Goal: Transaction & Acquisition: Purchase product/service

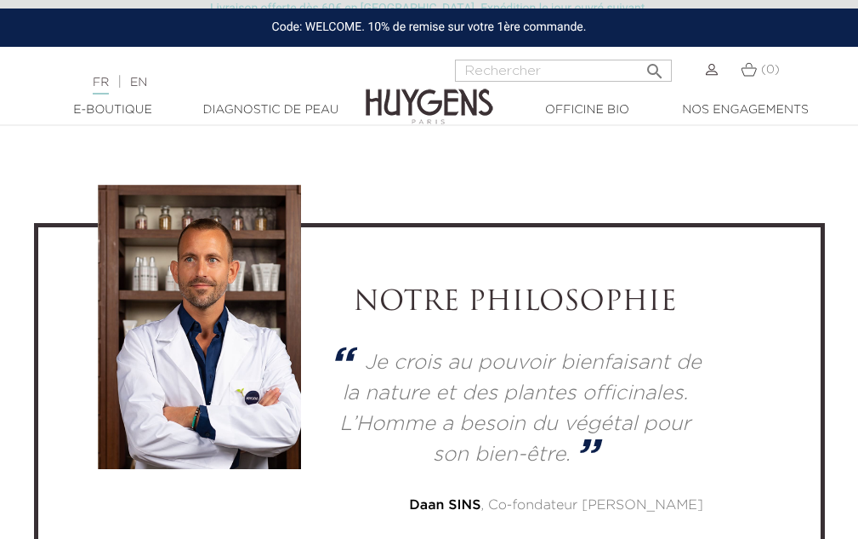
scroll to position [4079, 0]
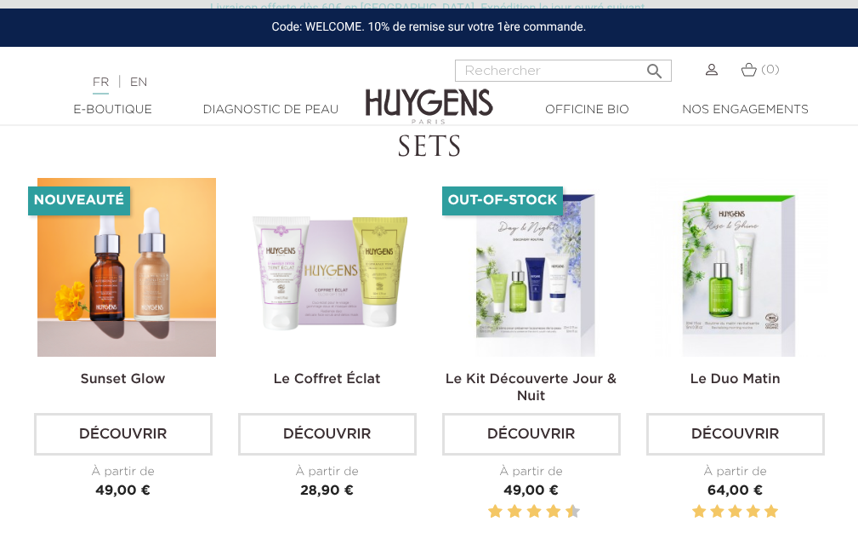
scroll to position [4679, 0]
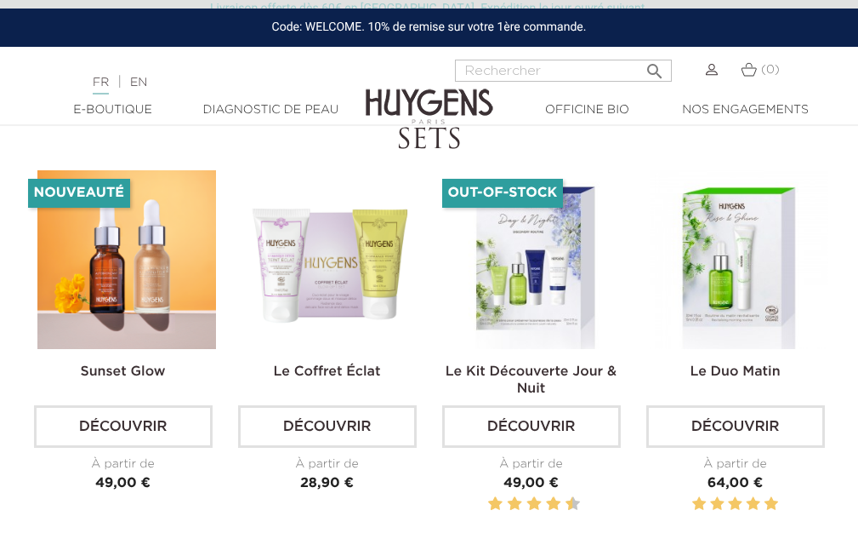
click at [336, 264] on img at bounding box center [331, 259] width 179 height 179
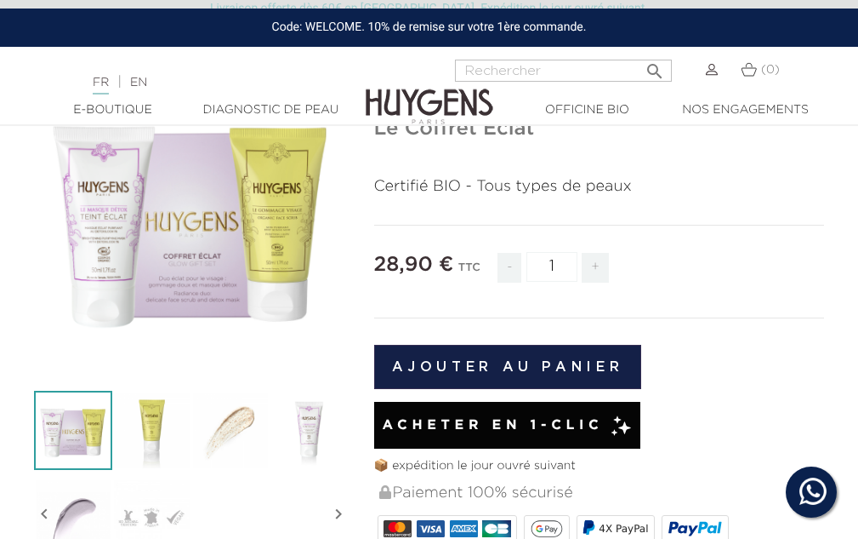
scroll to position [170, 0]
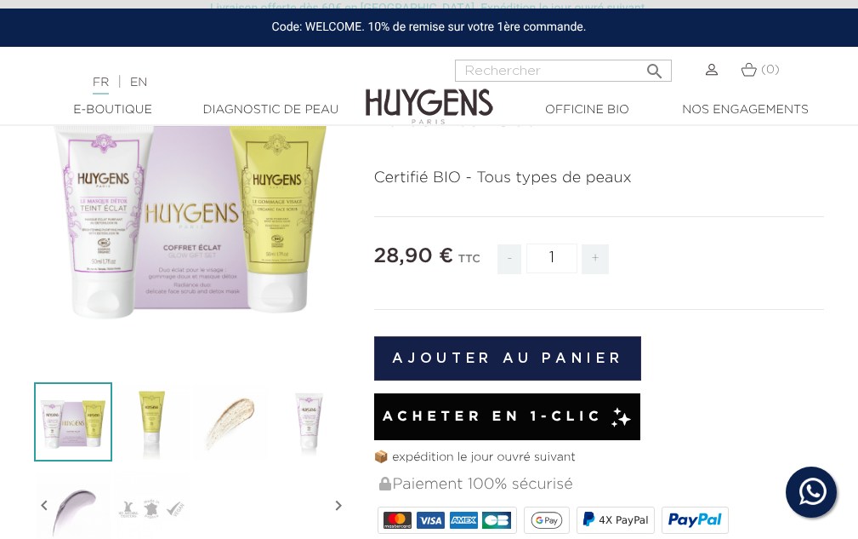
click at [306, 426] on img at bounding box center [309, 421] width 79 height 79
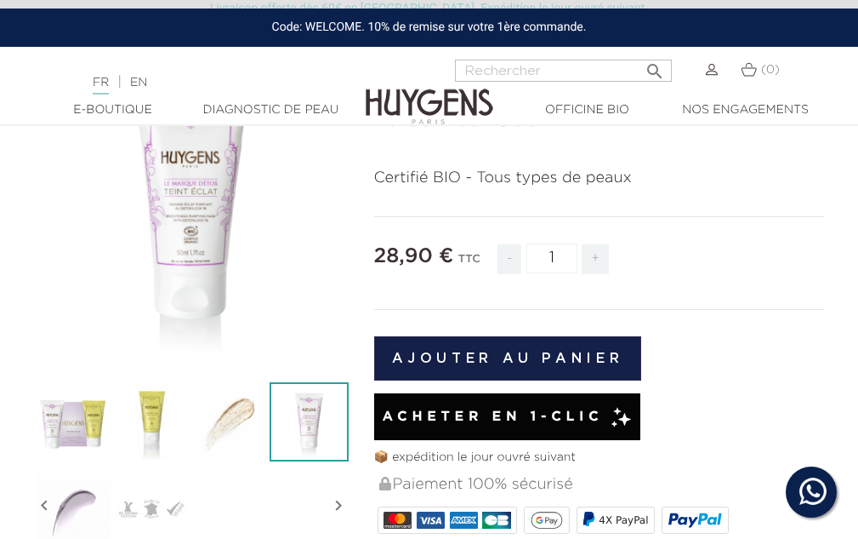
click at [239, 418] on img at bounding box center [230, 421] width 79 height 79
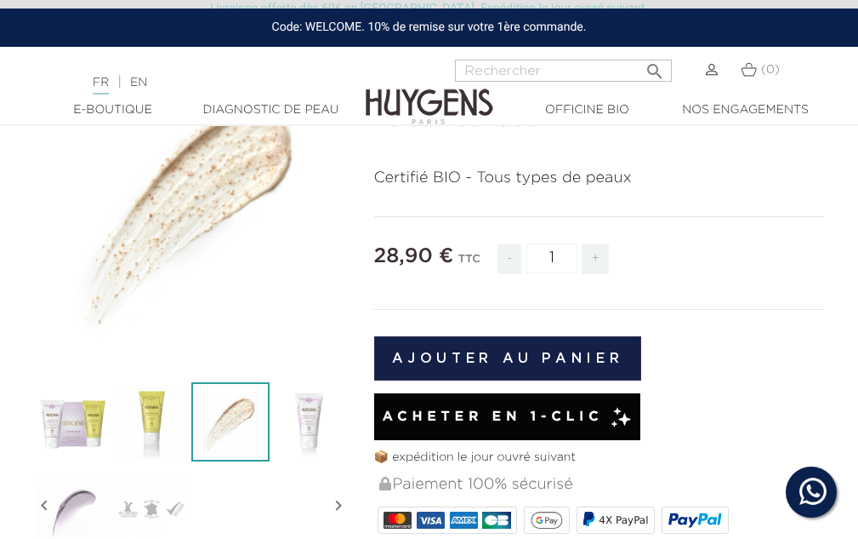
click at [442, 96] on img at bounding box center [430, 94] width 128 height 66
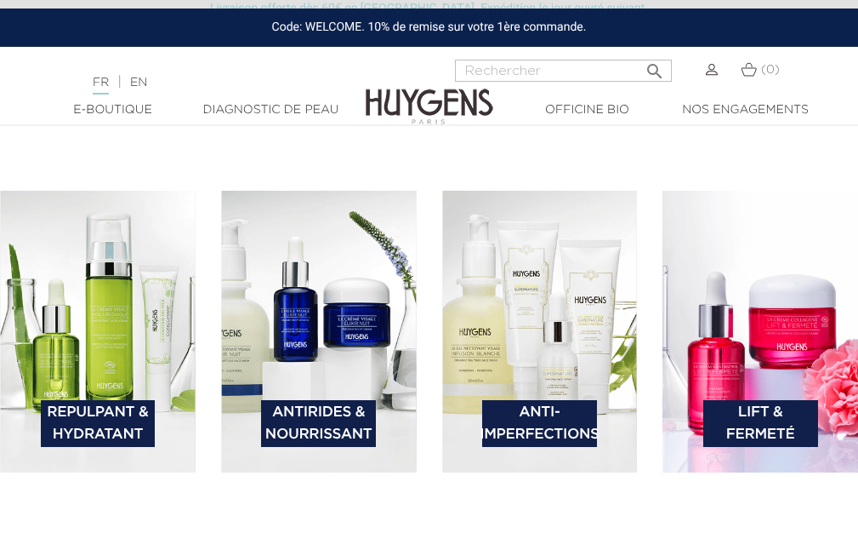
scroll to position [2297, 0]
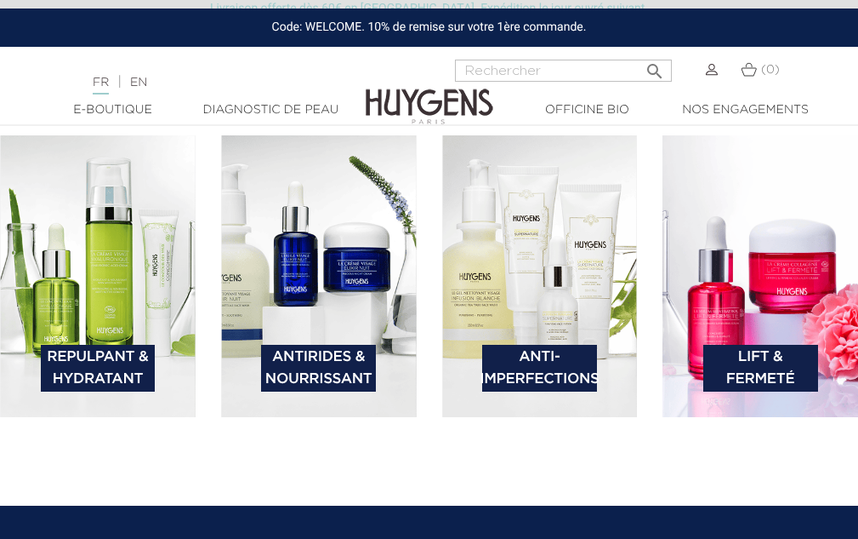
click at [556, 308] on img at bounding box center [540, 276] width 196 height 282
click at [553, 363] on link "Anti-Imperfections" at bounding box center [539, 368] width 115 height 47
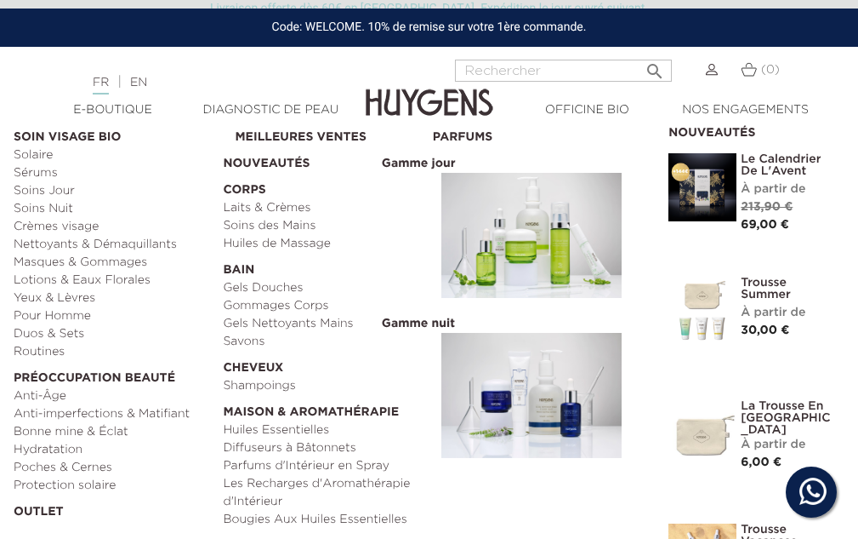
scroll to position [1191, 0]
click at [54, 448] on link "Hydratation" at bounding box center [112, 450] width 197 height 18
click at [265, 220] on link "Soins des Mains" at bounding box center [321, 226] width 197 height 18
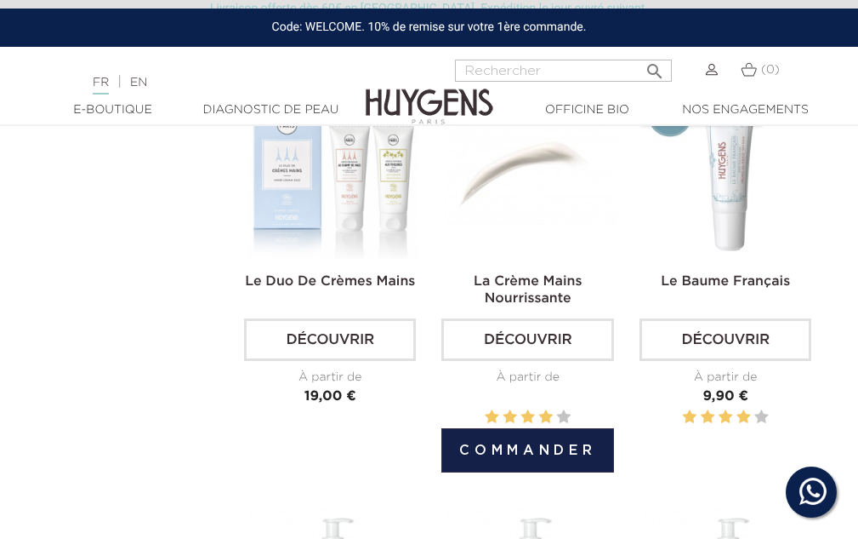
scroll to position [596, 0]
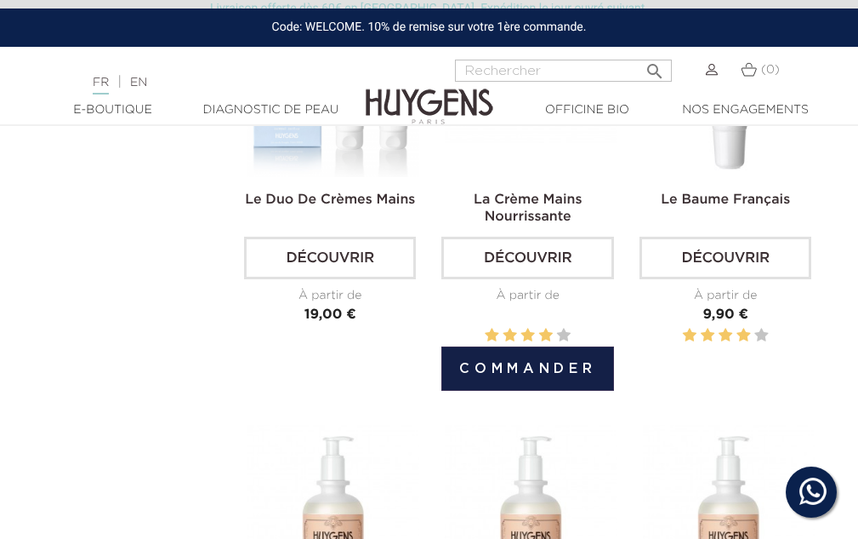
click at [524, 361] on button "Commander" at bounding box center [528, 368] width 172 height 44
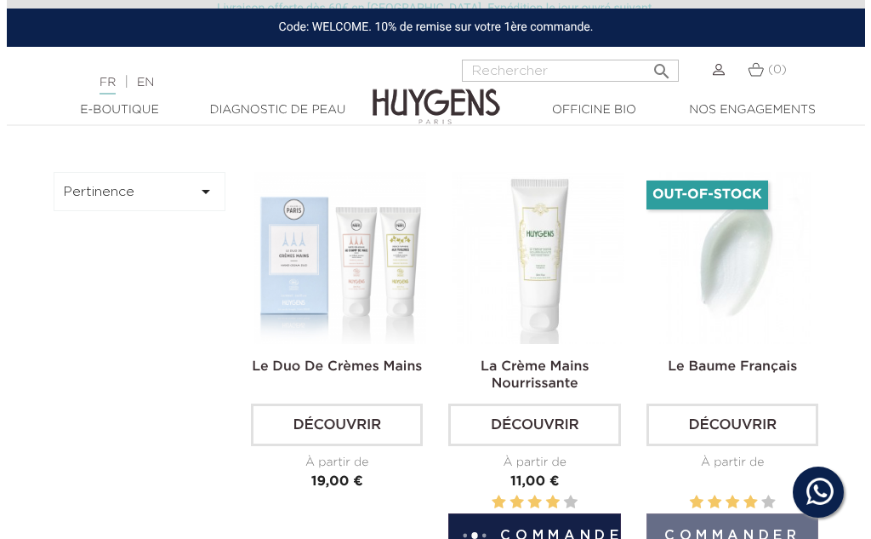
scroll to position [425, 0]
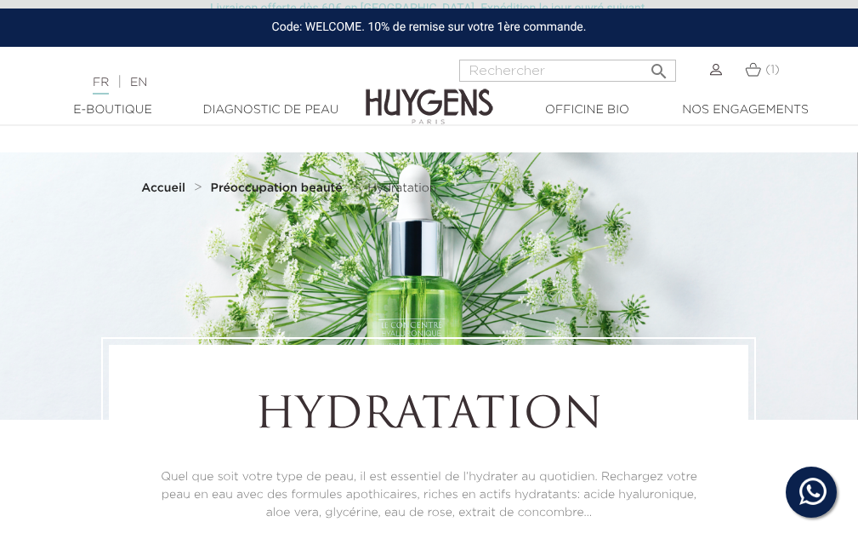
scroll to position [2552, 0]
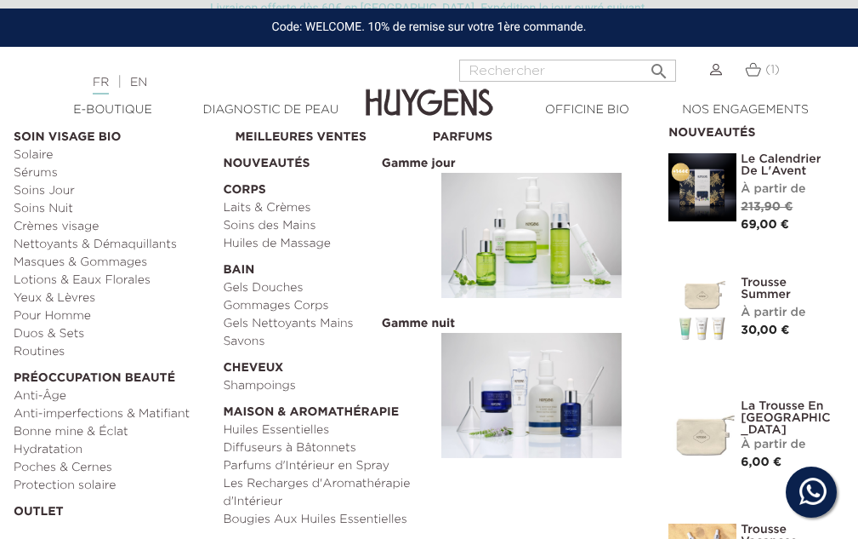
click at [300, 224] on link "Soins des Mains" at bounding box center [321, 226] width 197 height 18
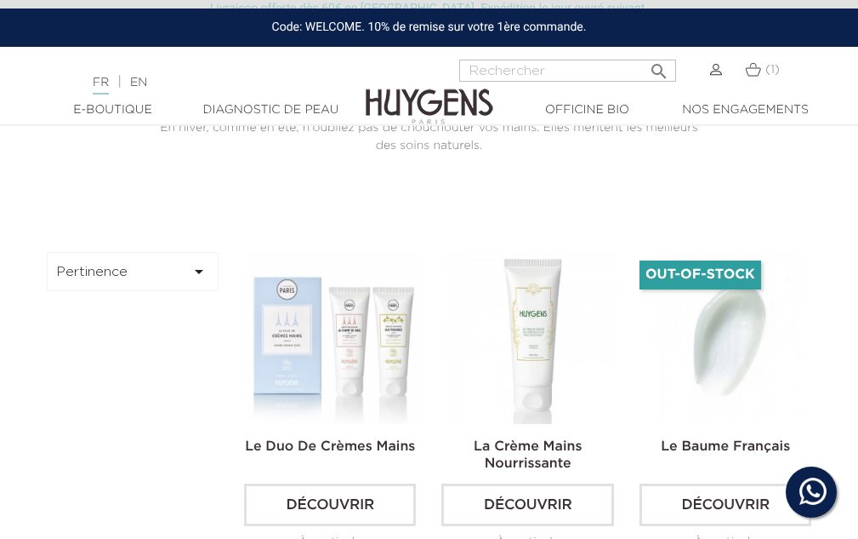
scroll to position [340, 0]
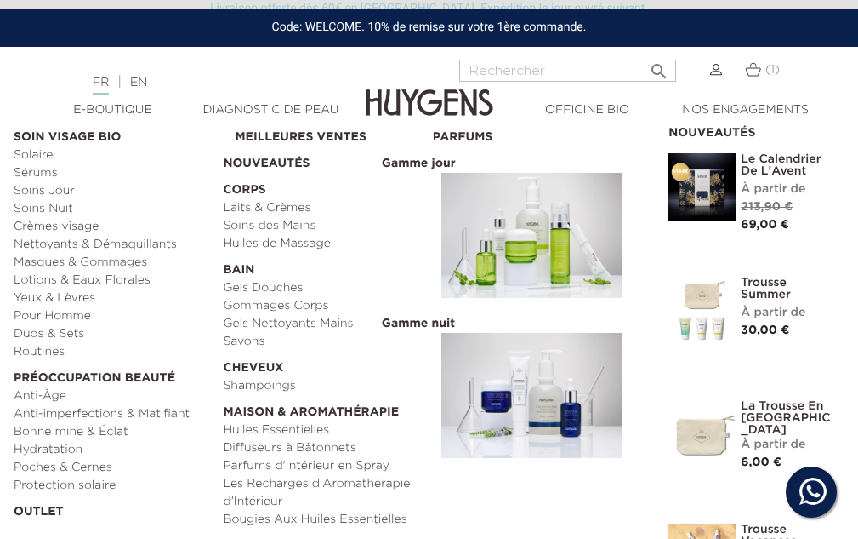
click at [286, 208] on link "Laits & Crèmes" at bounding box center [321, 208] width 197 height 18
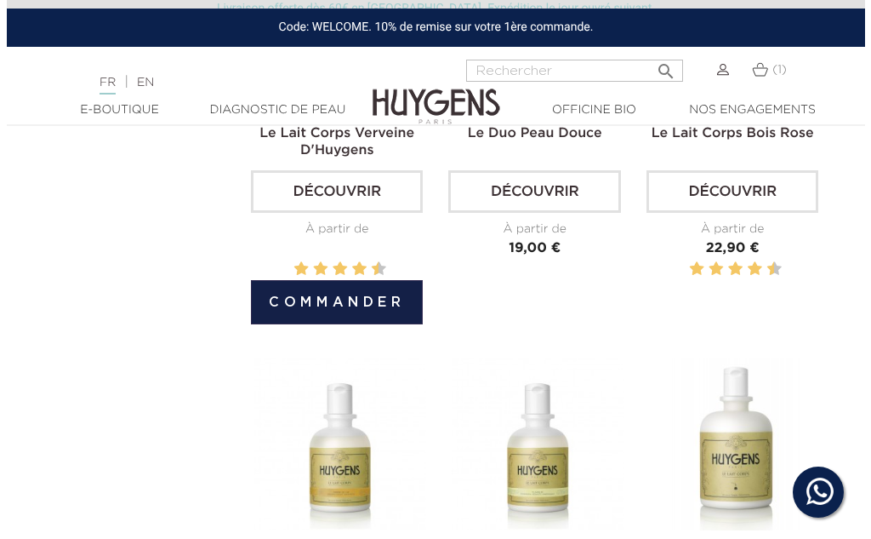
scroll to position [681, 0]
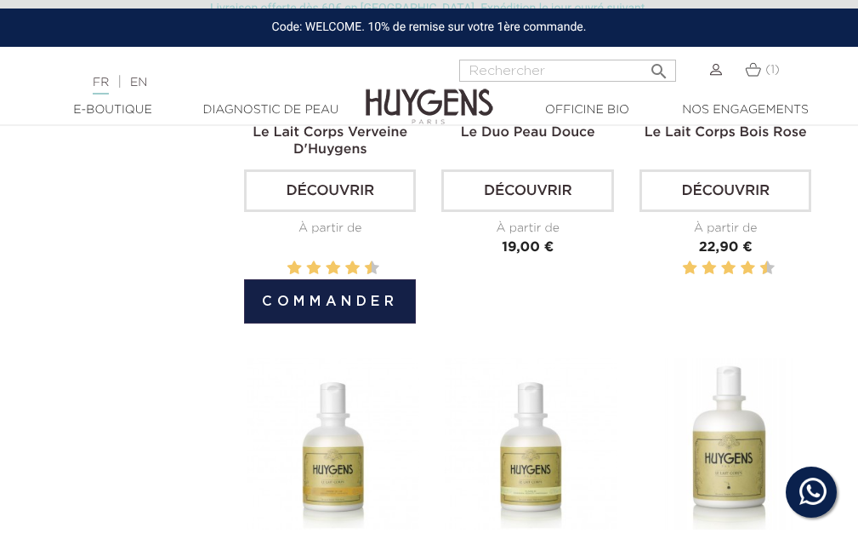
click at [327, 294] on button "Commander" at bounding box center [330, 301] width 172 height 44
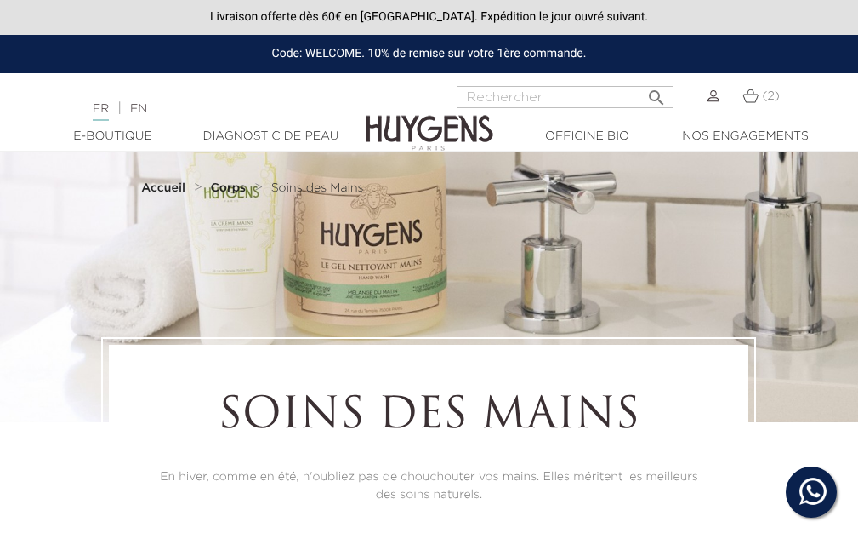
scroll to position [340, 0]
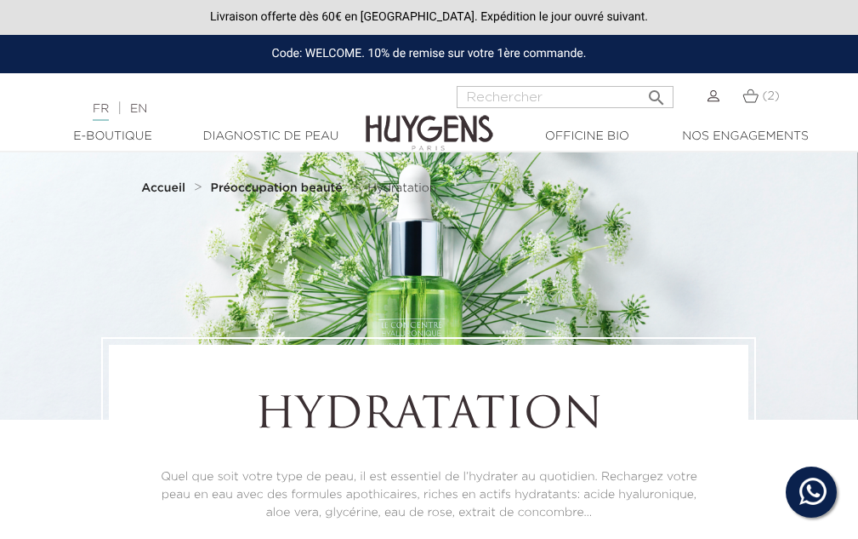
scroll to position [2552, 0]
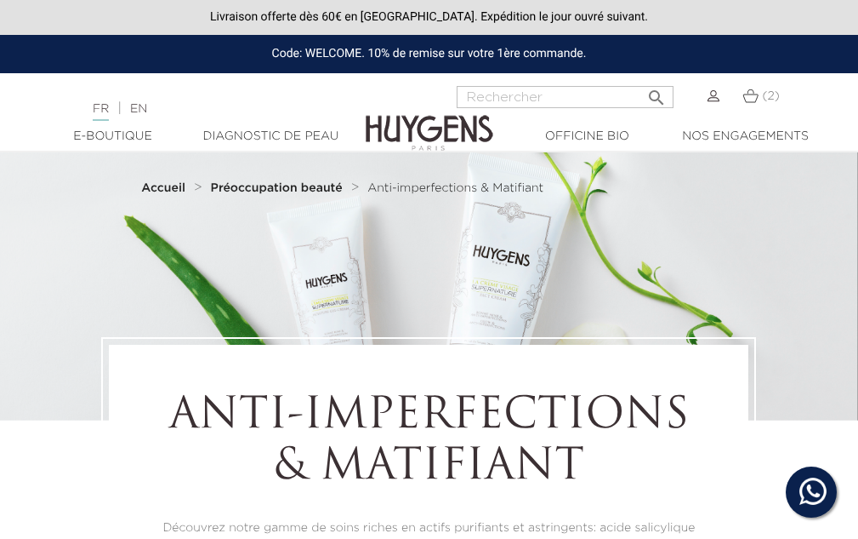
scroll to position [1191, 0]
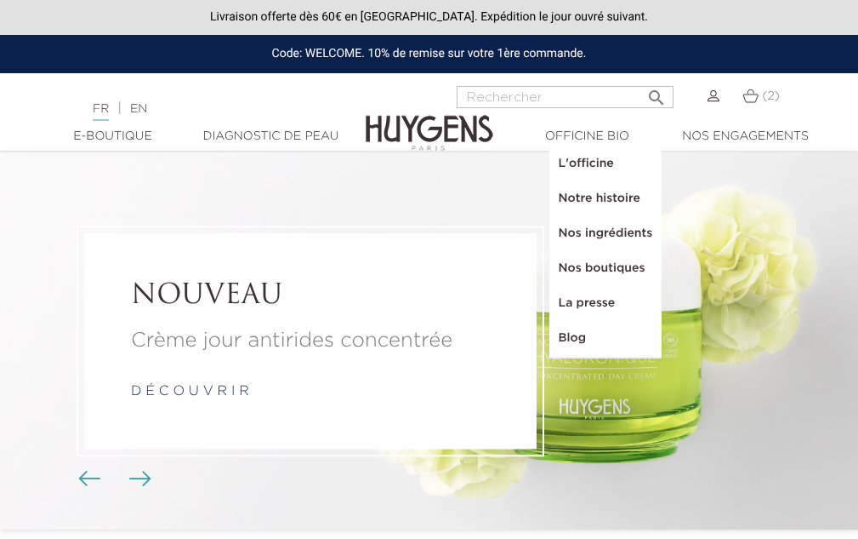
click at [586, 302] on link "La presse" at bounding box center [605, 303] width 111 height 35
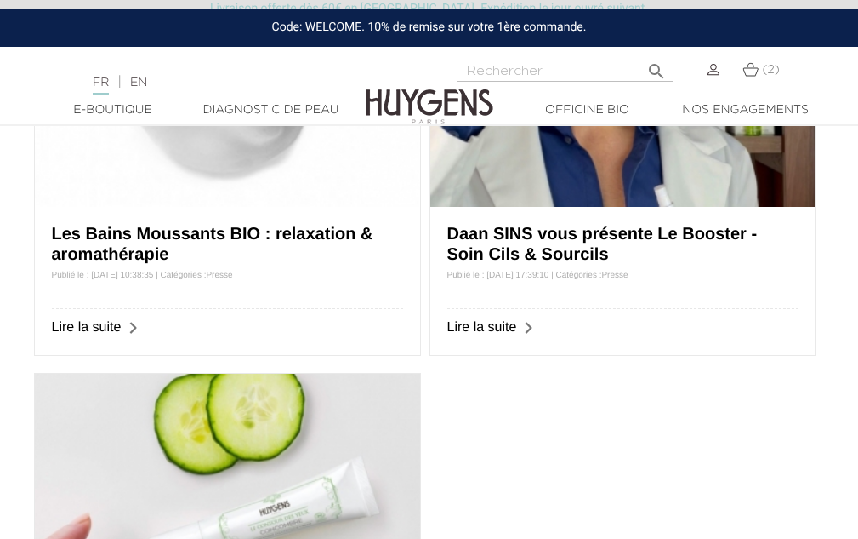
scroll to position [1106, 0]
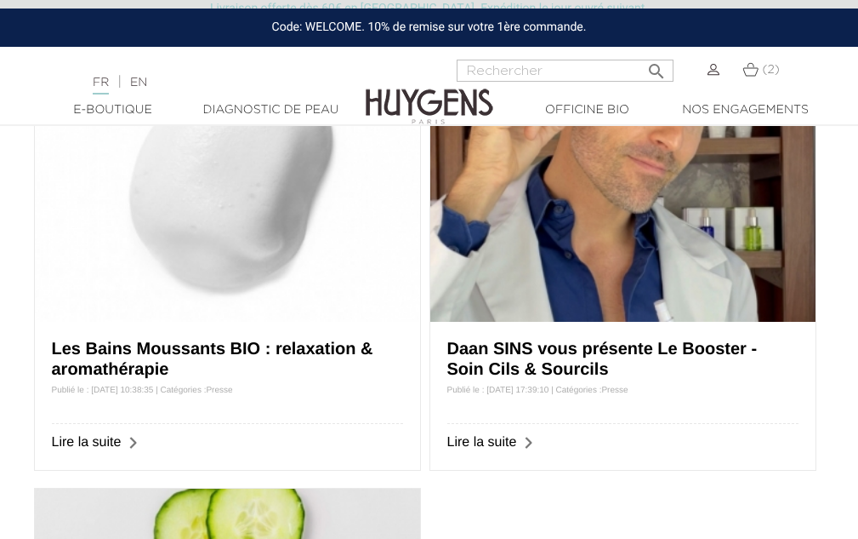
click at [305, 348] on link "Les Bains Moussants BIO : relaxation & aromathérapie" at bounding box center [213, 358] width 322 height 39
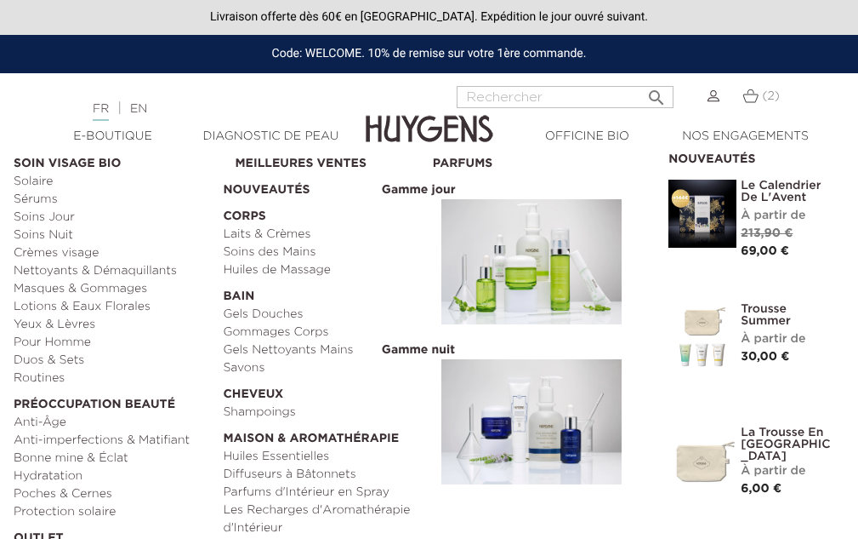
click at [88, 305] on link "Lotions & Eaux Florales" at bounding box center [112, 307] width 197 height 18
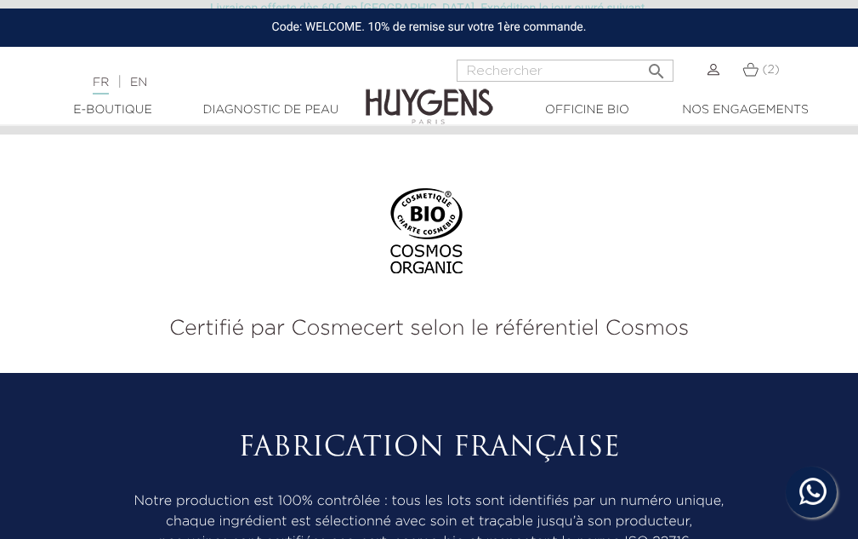
scroll to position [1191, 0]
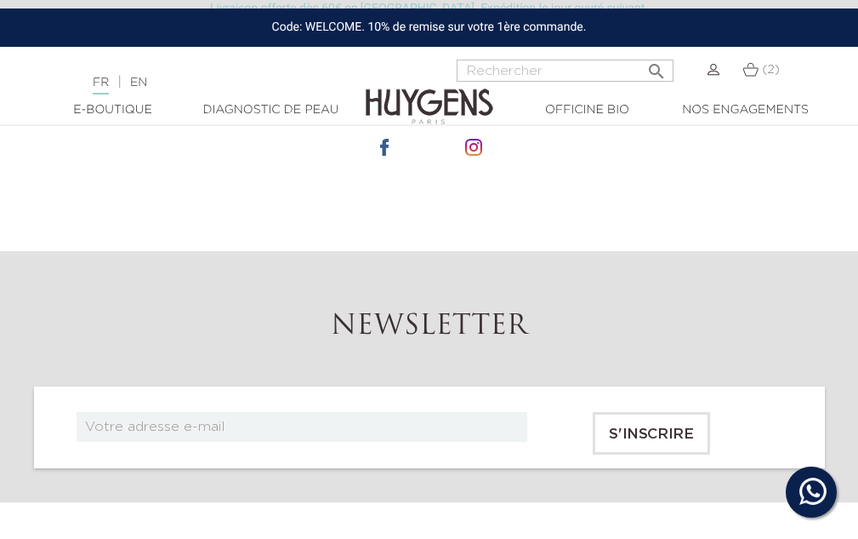
click at [749, 71] on img at bounding box center [751, 69] width 16 height 14
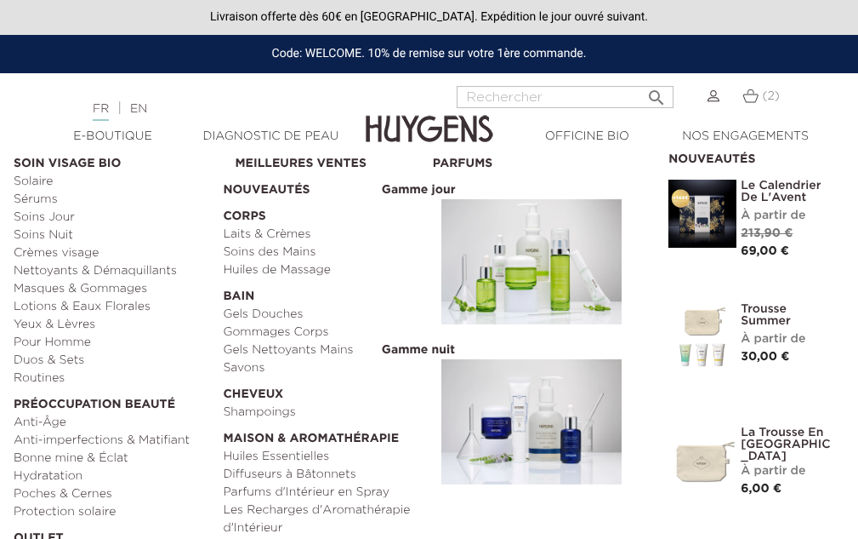
click at [283, 453] on link "Huiles Essentielles" at bounding box center [321, 457] width 197 height 18
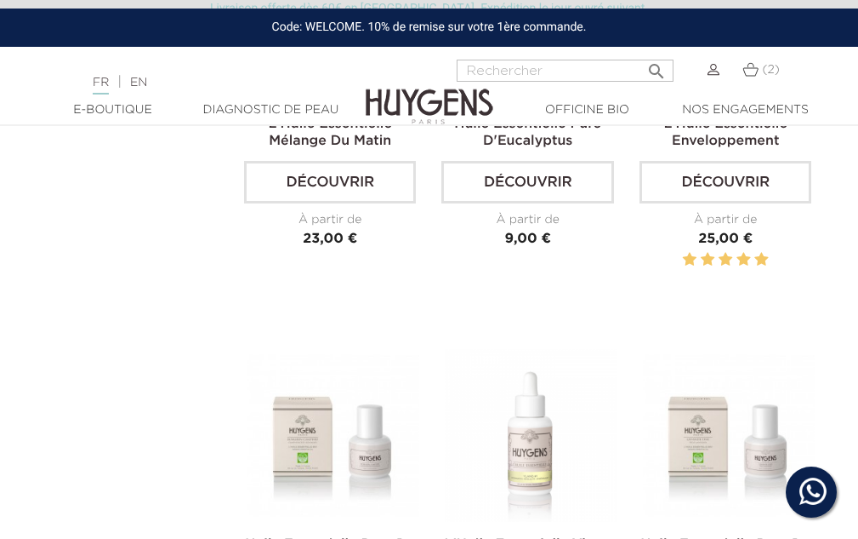
scroll to position [1872, 0]
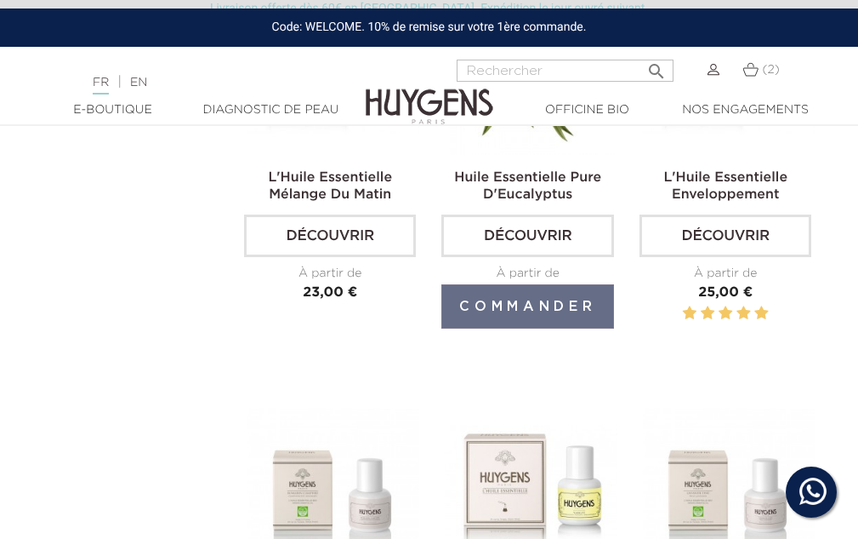
click at [530, 232] on link "Découvrir" at bounding box center [528, 235] width 172 height 43
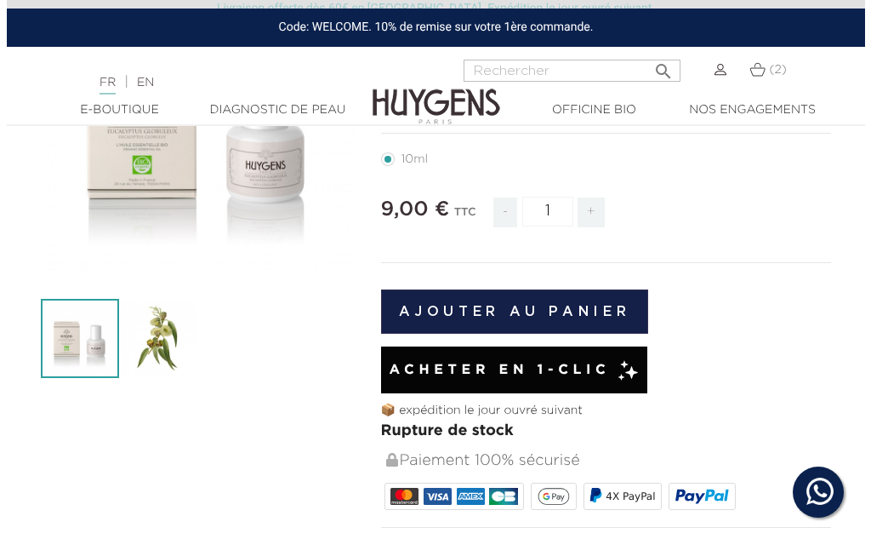
scroll to position [255, 0]
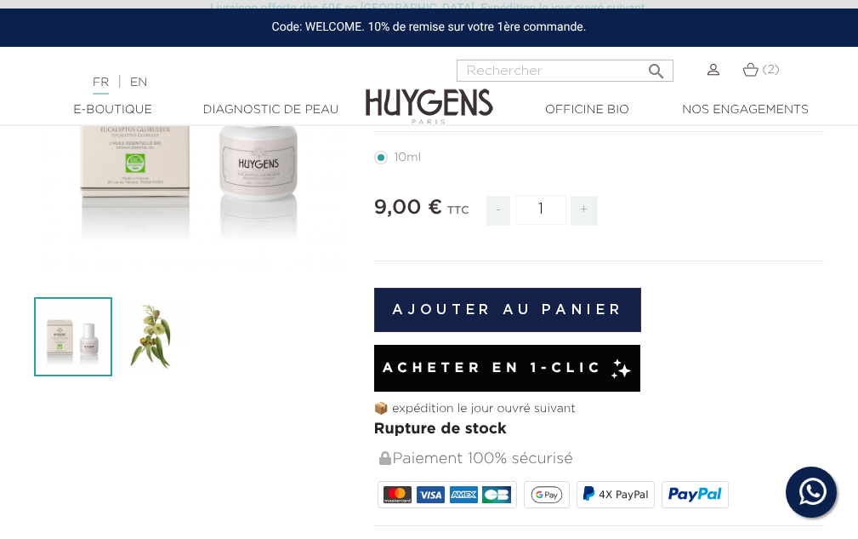
click at [508, 305] on button "Ajouter au panier" at bounding box center [508, 310] width 268 height 44
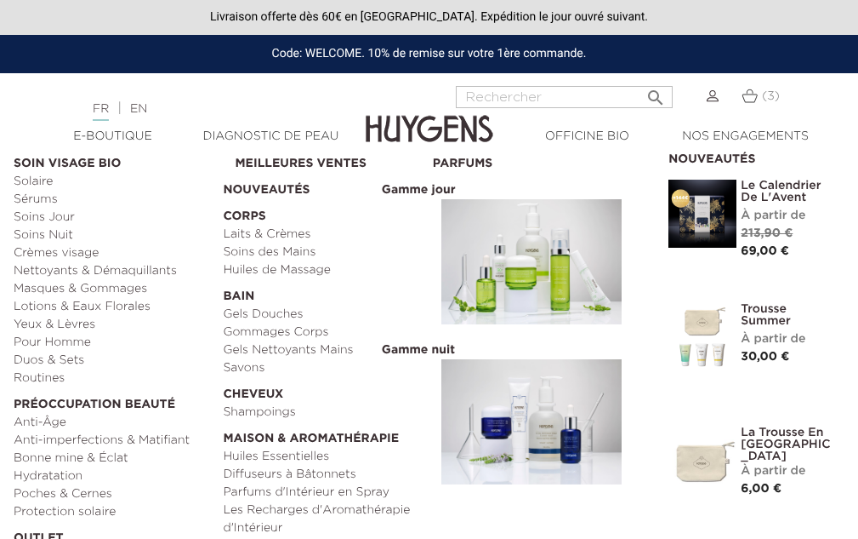
click at [57, 306] on link "Lotions & Eaux Florales" at bounding box center [112, 307] width 197 height 18
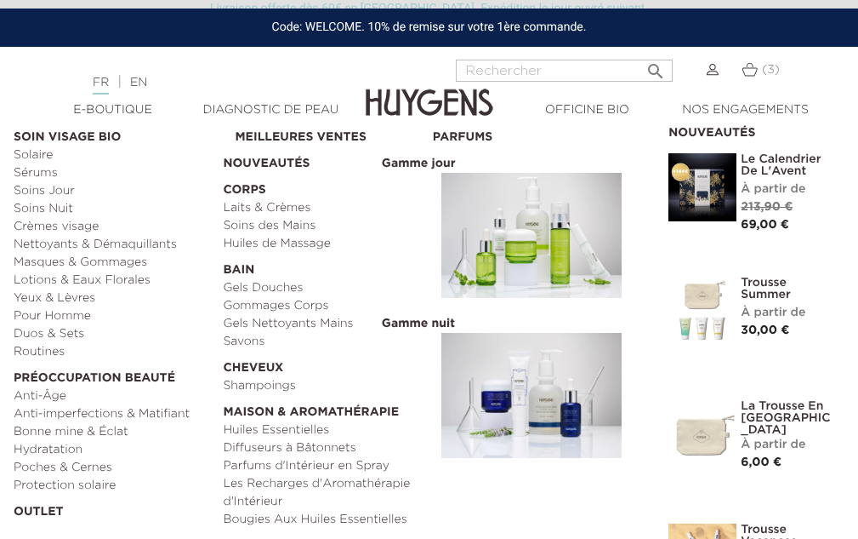
scroll to position [766, 0]
click at [305, 244] on link "Huiles de Massage" at bounding box center [321, 244] width 197 height 18
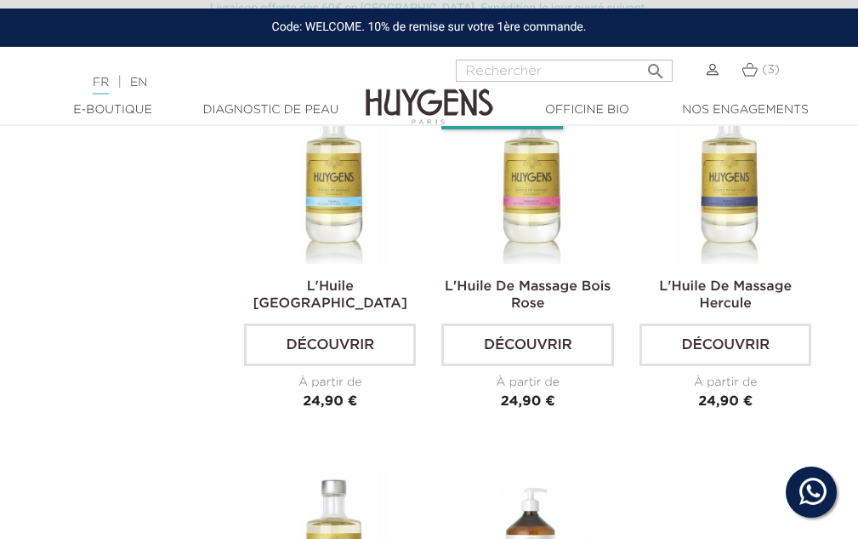
scroll to position [936, 0]
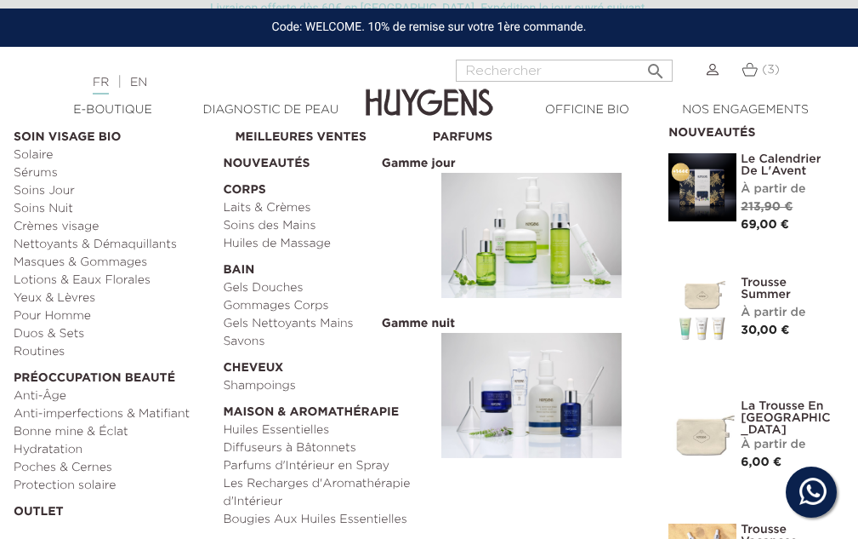
click at [299, 212] on link "Laits & Crèmes" at bounding box center [321, 208] width 197 height 18
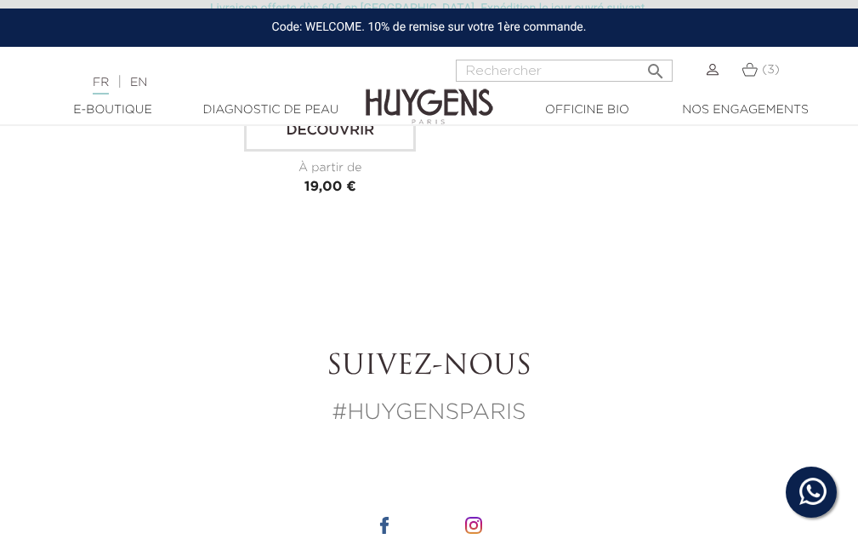
scroll to position [1616, 0]
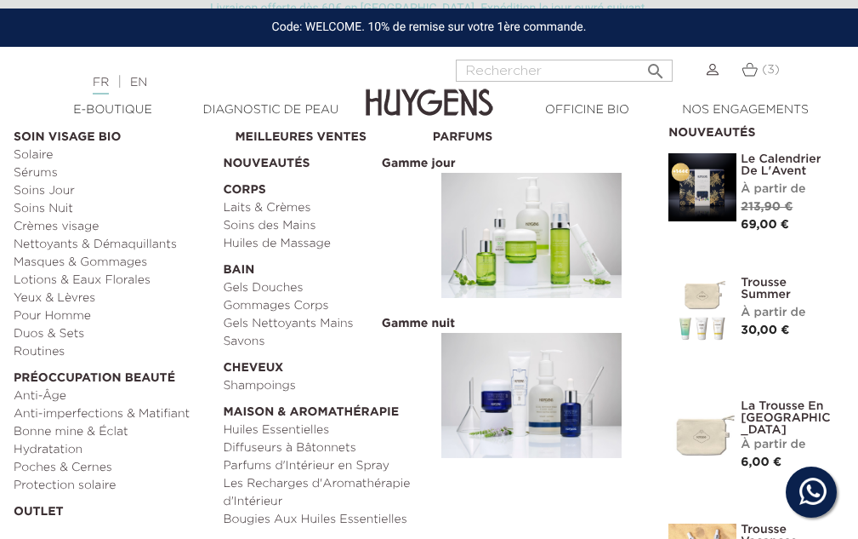
click at [112, 430] on link "Bonne mine & Éclat" at bounding box center [112, 432] width 197 height 18
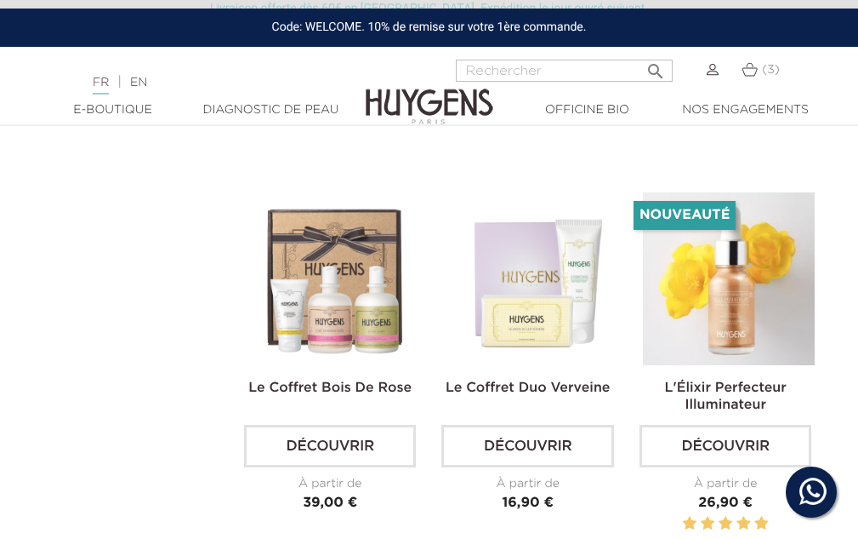
scroll to position [2042, 0]
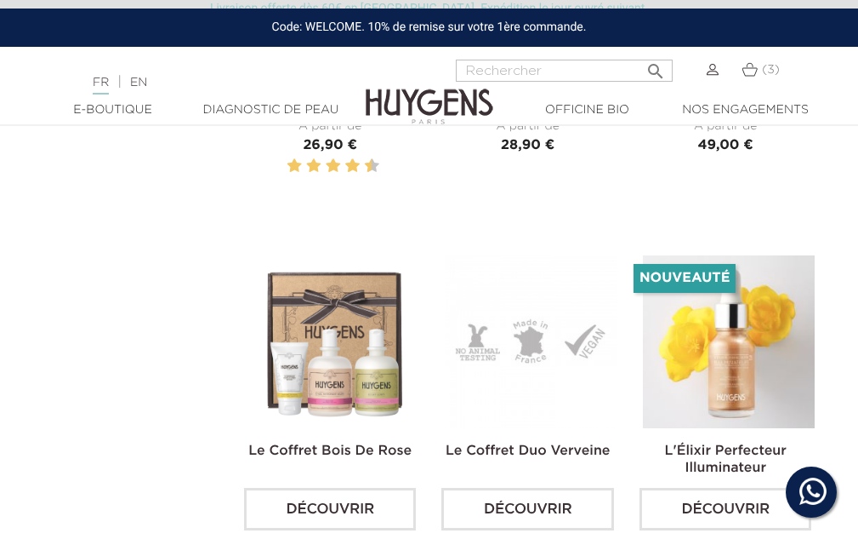
click at [539, 500] on link "Découvrir" at bounding box center [528, 508] width 172 height 43
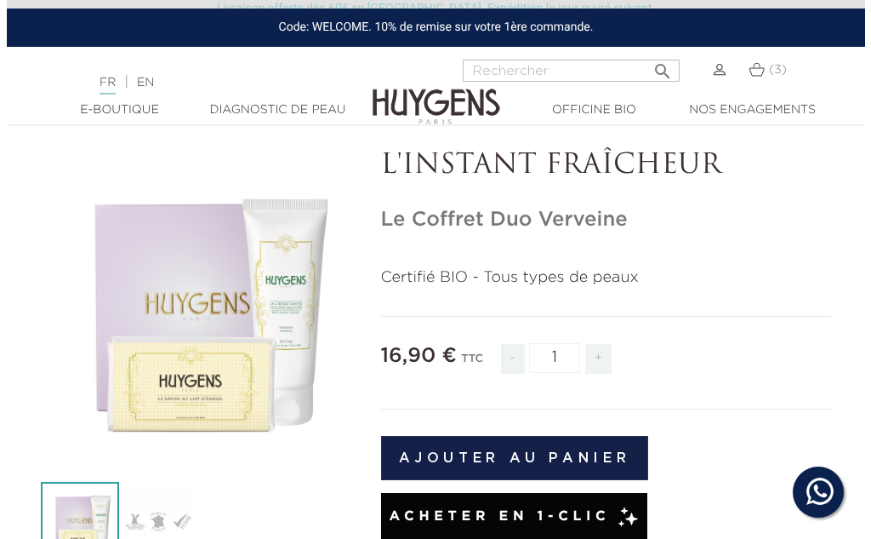
scroll to position [3, 0]
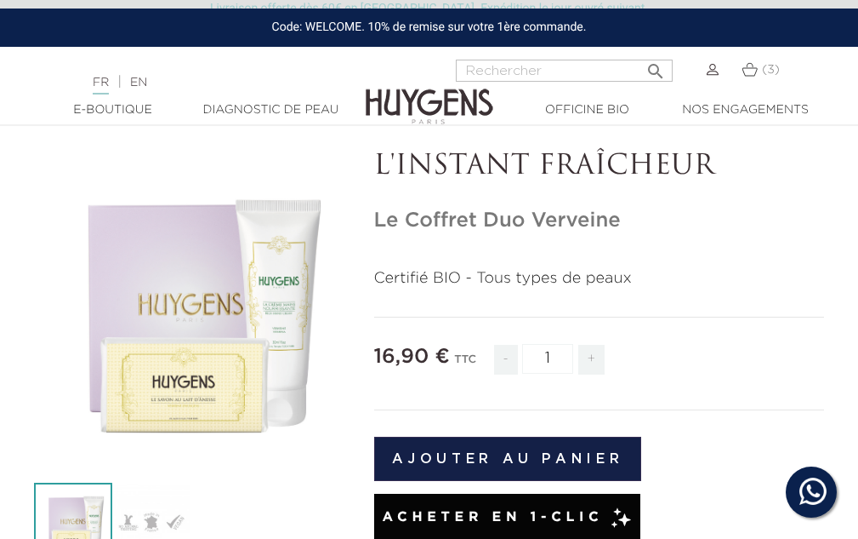
click at [185, 298] on icon "" at bounding box center [191, 307] width 85 height 85
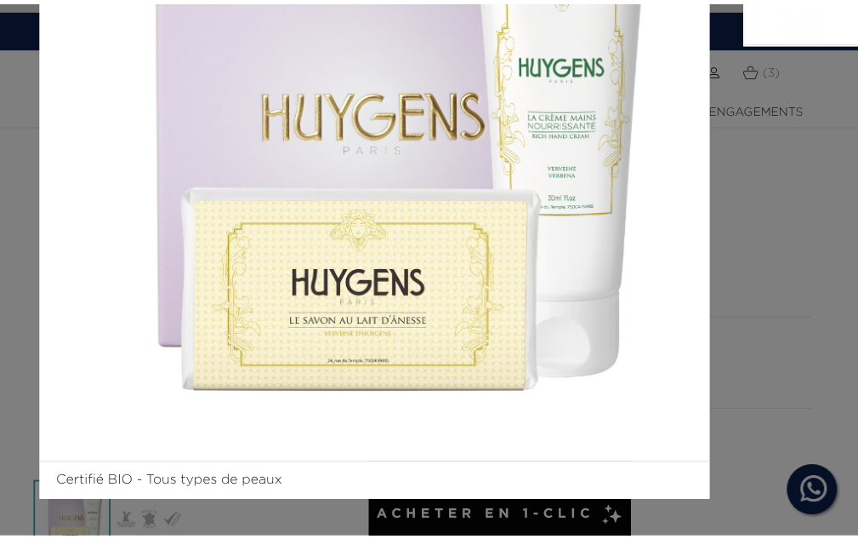
scroll to position [257, 0]
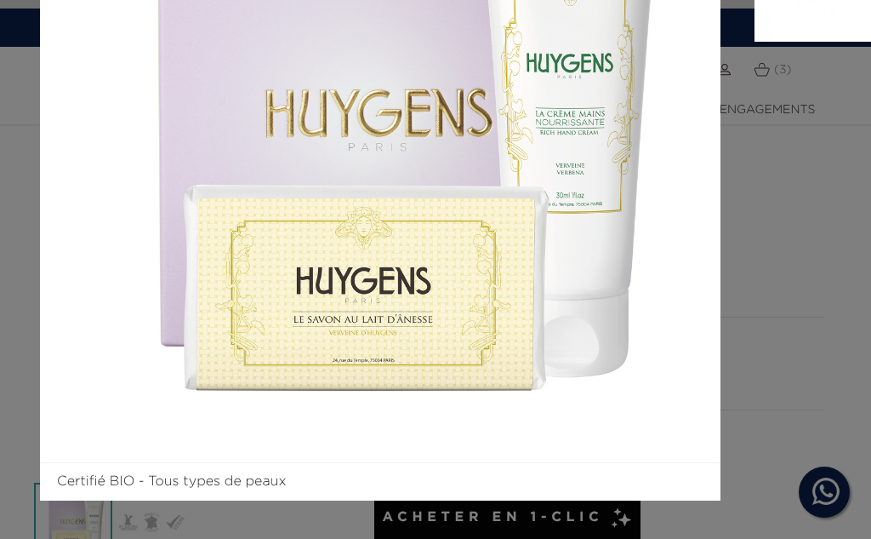
click at [712, 153] on img at bounding box center [380, 121] width 681 height 681
click at [657, 303] on img at bounding box center [380, 121] width 681 height 681
click at [771, 341] on aside at bounding box center [801, 140] width 160 height 719
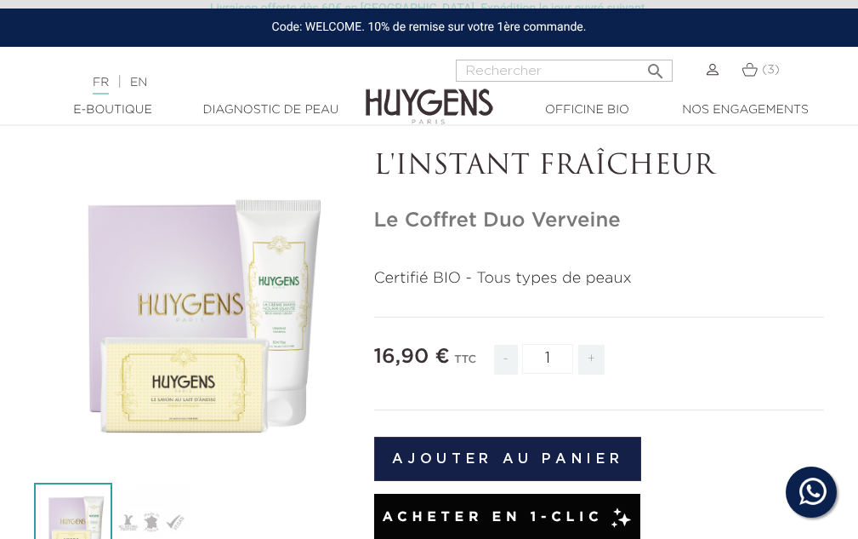
click at [533, 453] on button "Ajouter au panier" at bounding box center [508, 458] width 268 height 44
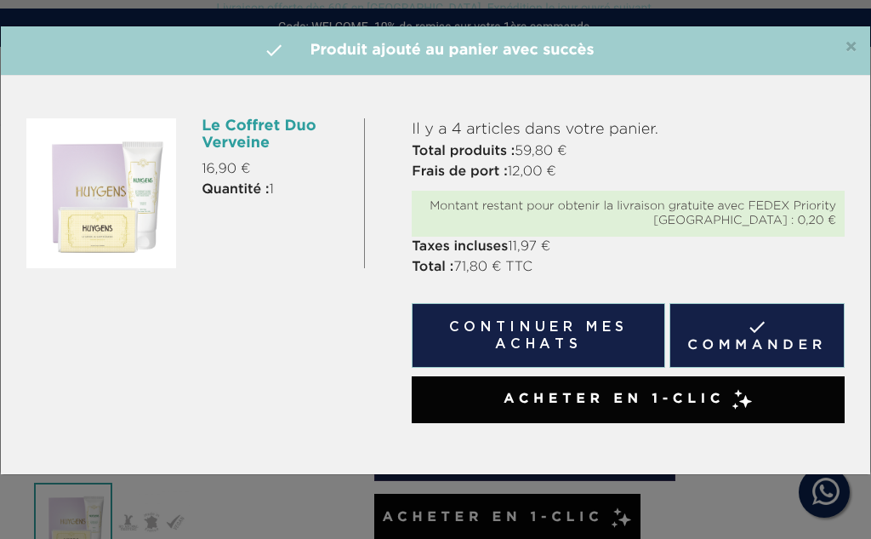
click at [526, 339] on button "Continuer mes achats" at bounding box center [539, 335] width 254 height 65
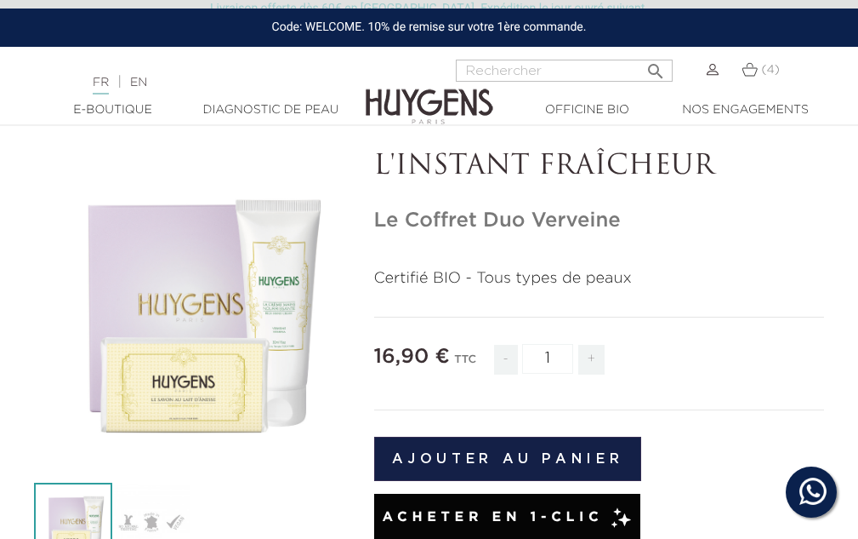
click at [750, 73] on img at bounding box center [750, 69] width 16 height 14
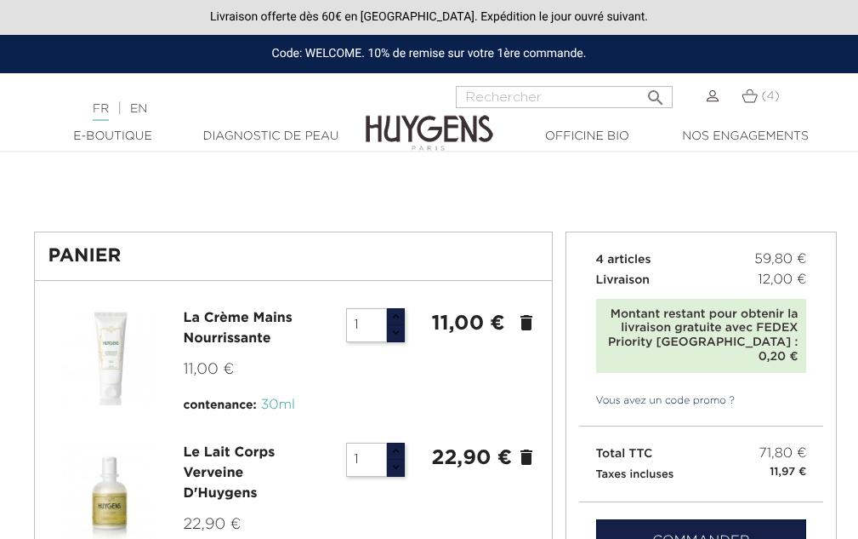
click at [525, 320] on icon "delete" at bounding box center [526, 322] width 20 height 20
click at [525, 324] on icon "delete" at bounding box center [526, 322] width 20 height 20
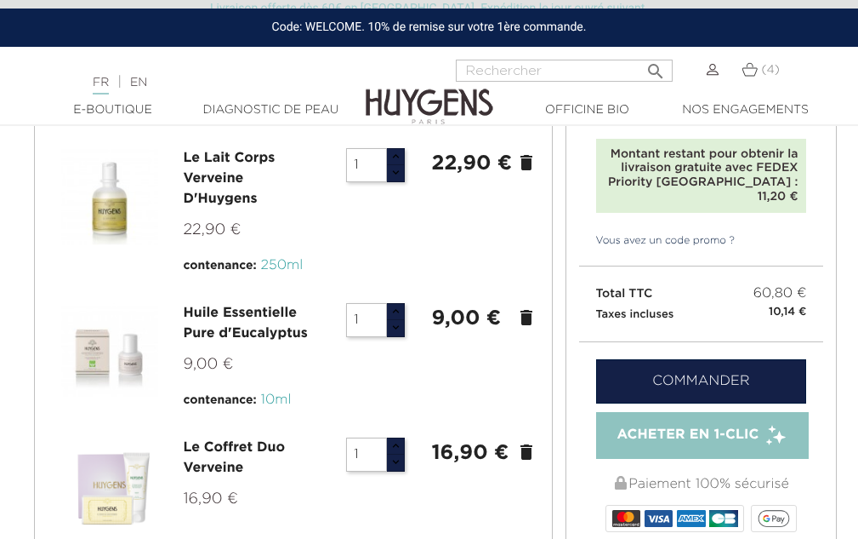
scroll to position [170, 0]
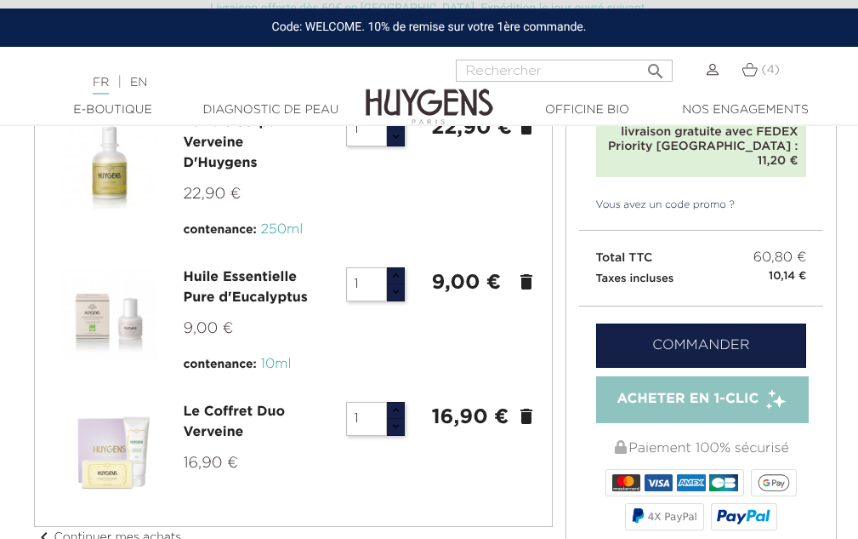
click at [527, 284] on icon "delete" at bounding box center [526, 281] width 20 height 20
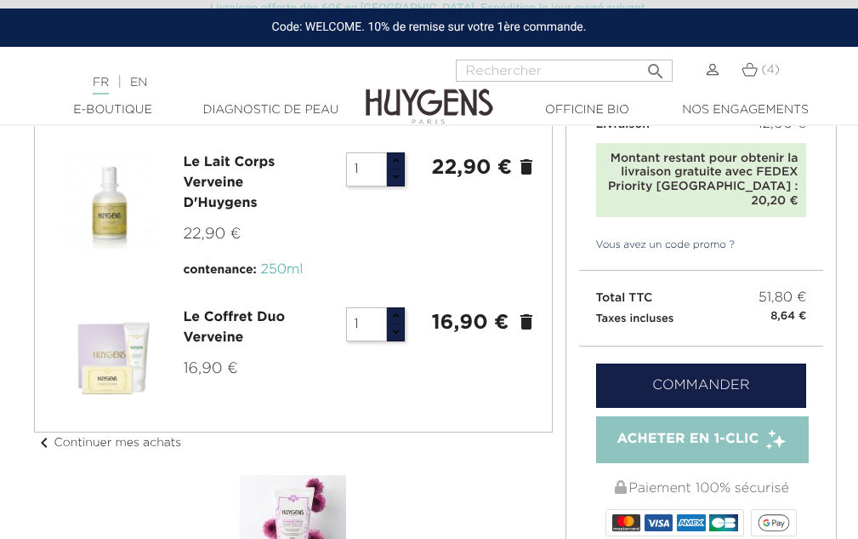
scroll to position [85, 0]
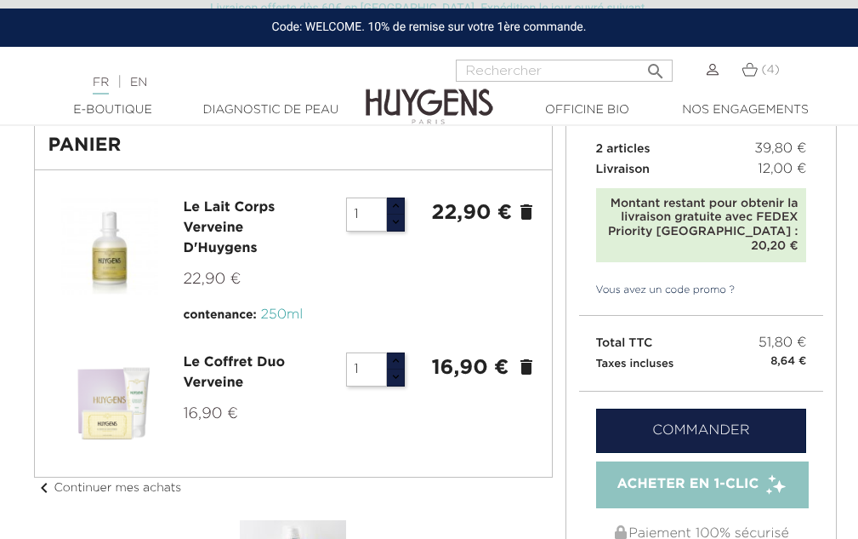
click at [529, 209] on icon "delete" at bounding box center [526, 212] width 20 height 20
